Goal: Find specific page/section: Find specific page/section

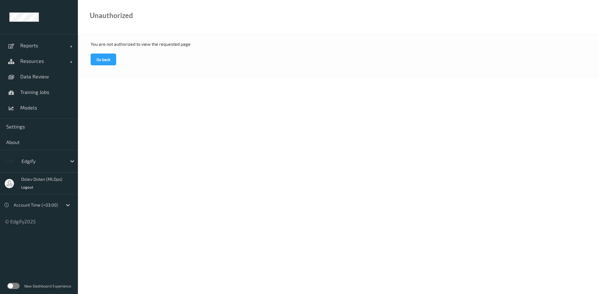
click at [25, 162] on div at bounding box center [42, 160] width 42 height 7
click at [171, 155] on body "Reports Default Report Customized Report Resources Devices Clusters Sites Data …" at bounding box center [299, 147] width 598 height 294
click at [28, 45] on span "Reports" at bounding box center [45, 45] width 50 height 6
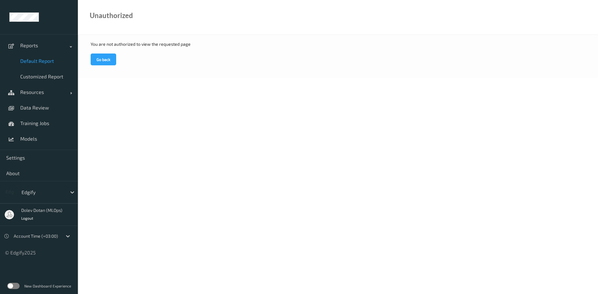
click at [36, 60] on span "Default Report" at bounding box center [45, 61] width 51 height 6
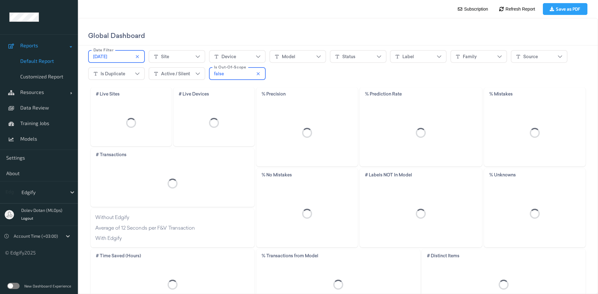
click at [33, 45] on span "Reports" at bounding box center [45, 45] width 50 height 6
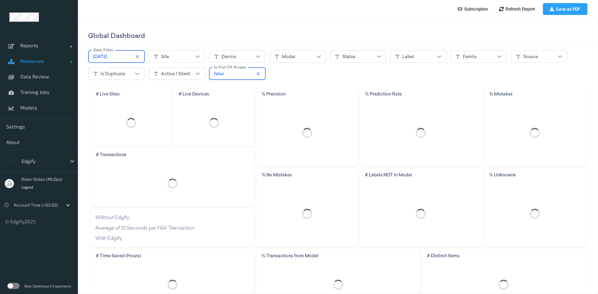
click at [33, 60] on span "Resources" at bounding box center [45, 61] width 50 height 6
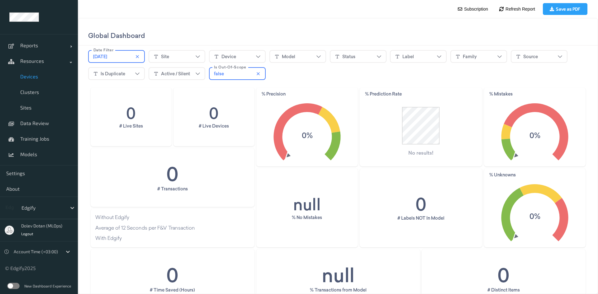
click at [26, 77] on span "Devices" at bounding box center [45, 76] width 51 height 6
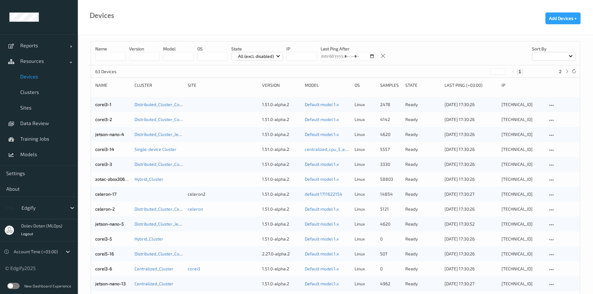
click at [13, 286] on label at bounding box center [13, 286] width 12 height 6
